Goal: Task Accomplishment & Management: Manage account settings

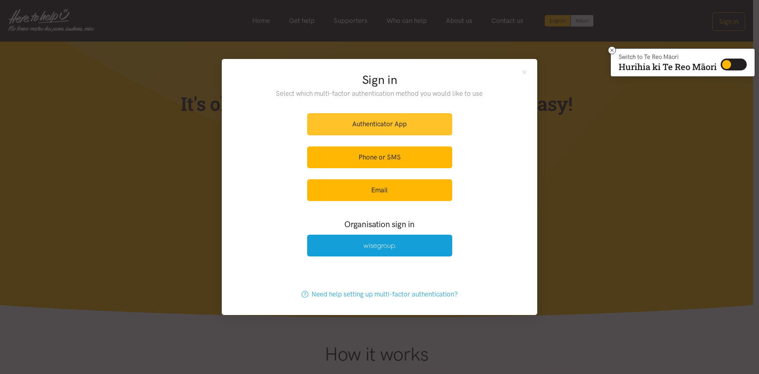
click at [331, 127] on link "Authenticator App" at bounding box center [379, 124] width 145 height 22
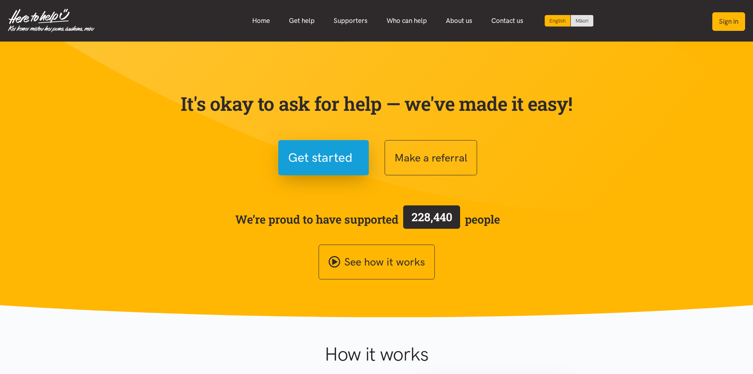
click at [722, 15] on button "Sign in" at bounding box center [728, 21] width 33 height 19
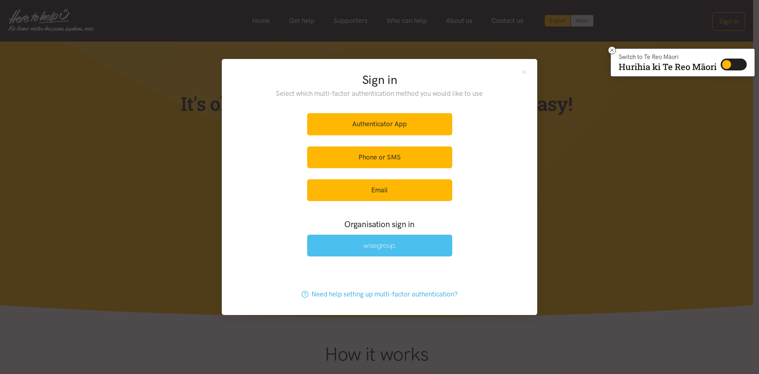
click at [418, 248] on link at bounding box center [379, 245] width 145 height 22
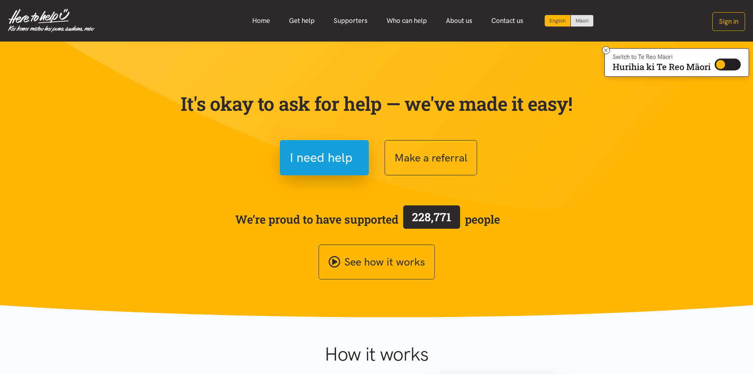
click at [57, 112] on section "It's okay to ask for help — we've made it easy! I need help Make a referral We’…" at bounding box center [376, 180] width 753 height 276
click at [603, 51] on icon at bounding box center [606, 50] width 6 height 6
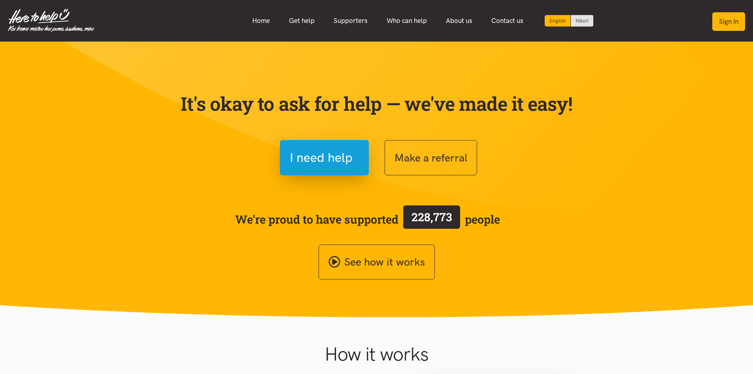
click at [728, 25] on button "Sign in" at bounding box center [728, 21] width 33 height 19
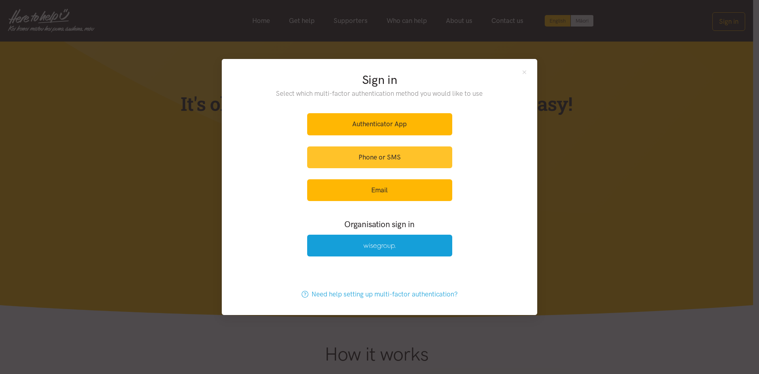
click at [413, 160] on link "Phone or SMS" at bounding box center [379, 157] width 145 height 22
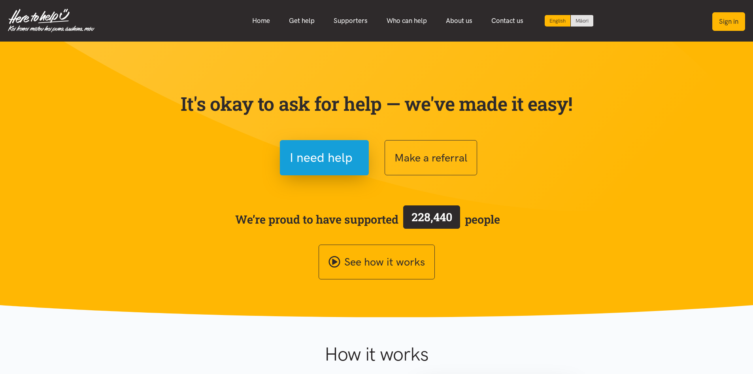
click at [720, 23] on button "Sign in" at bounding box center [728, 21] width 33 height 19
